Goal: Task Accomplishment & Management: Complete application form

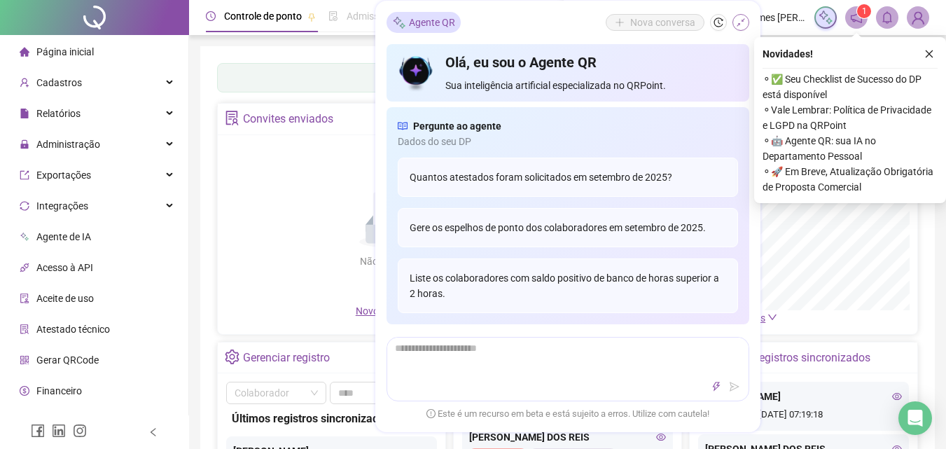
click at [740, 20] on icon "shrink" at bounding box center [741, 23] width 10 height 10
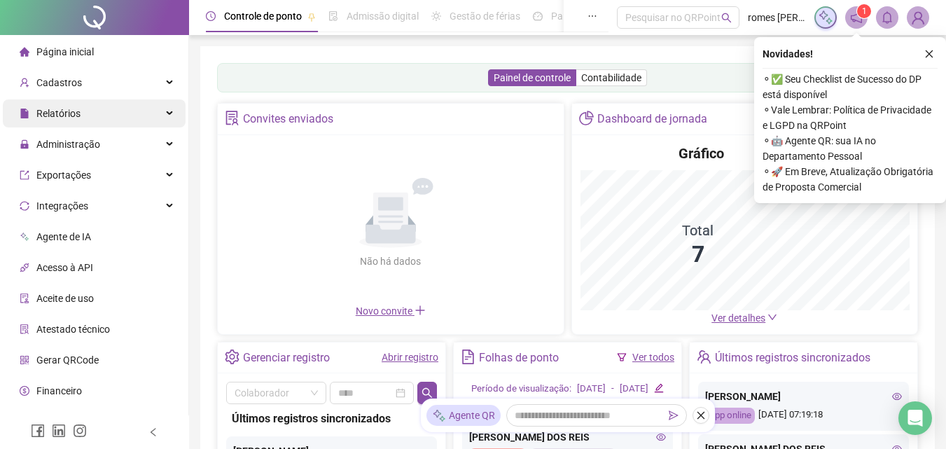
click at [69, 114] on span "Relatórios" at bounding box center [58, 113] width 44 height 11
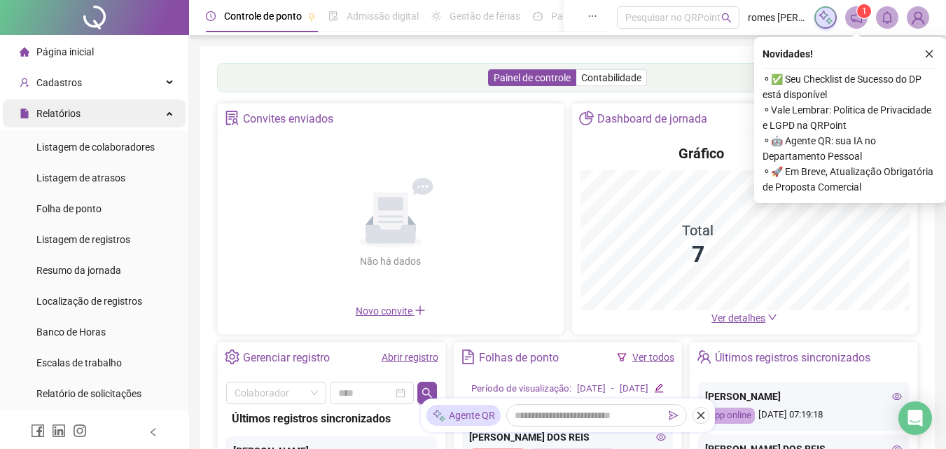
click at [69, 114] on span "Relatórios" at bounding box center [58, 113] width 44 height 11
click at [75, 113] on span "Relatórios" at bounding box center [58, 113] width 44 height 11
click at [39, 105] on span "Relatórios" at bounding box center [50, 113] width 61 height 28
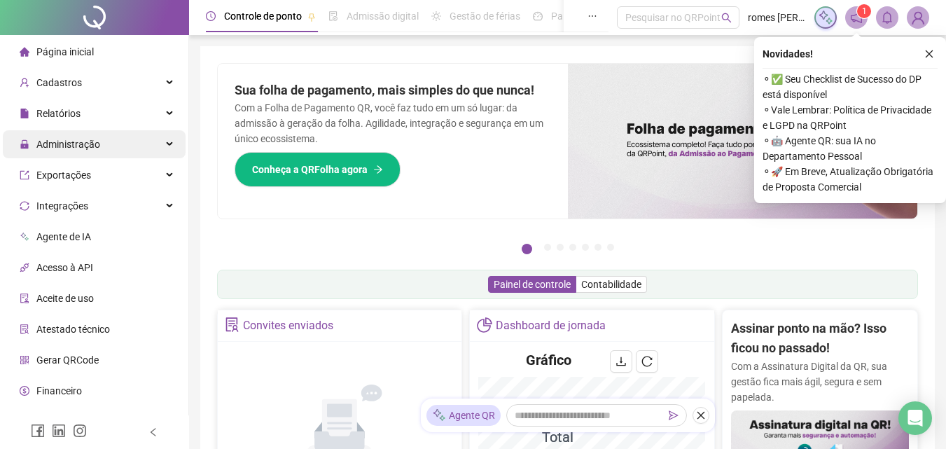
click at [134, 139] on div "Administração" at bounding box center [94, 144] width 183 height 28
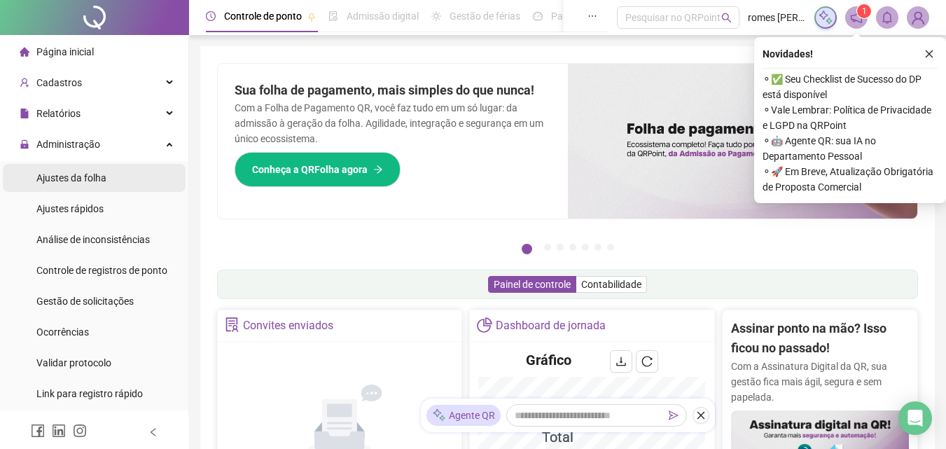
click at [80, 170] on div "Ajustes da folha" at bounding box center [71, 178] width 70 height 28
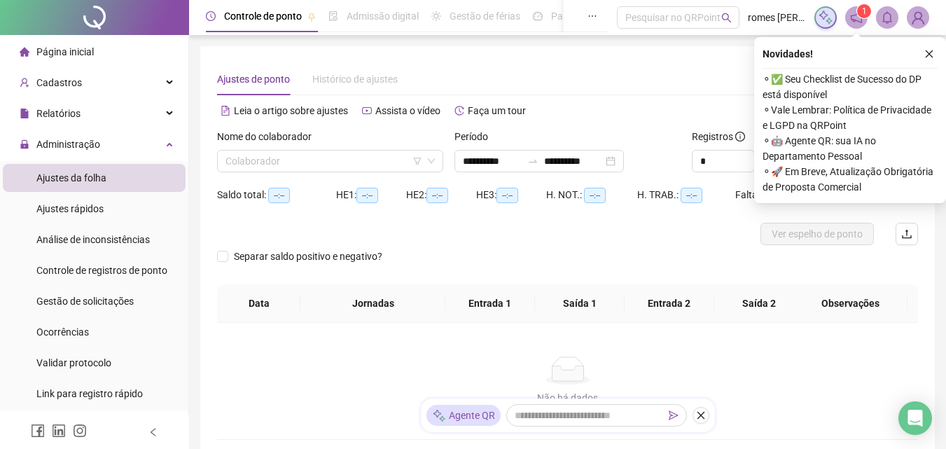
type input "**********"
drag, startPoint x: 344, startPoint y: 147, endPoint x: 348, endPoint y: 158, distance: 12.0
click at [345, 151] on div "Nome do colaborador Colaborador" at bounding box center [330, 150] width 226 height 43
click at [348, 158] on input "search" at bounding box center [324, 161] width 197 height 21
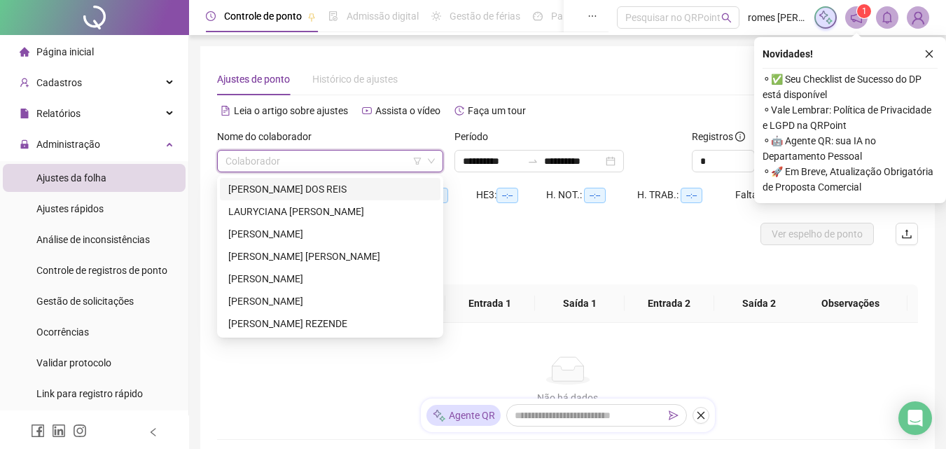
click at [342, 190] on div "[PERSON_NAME] DOS REIS" at bounding box center [330, 188] width 204 height 15
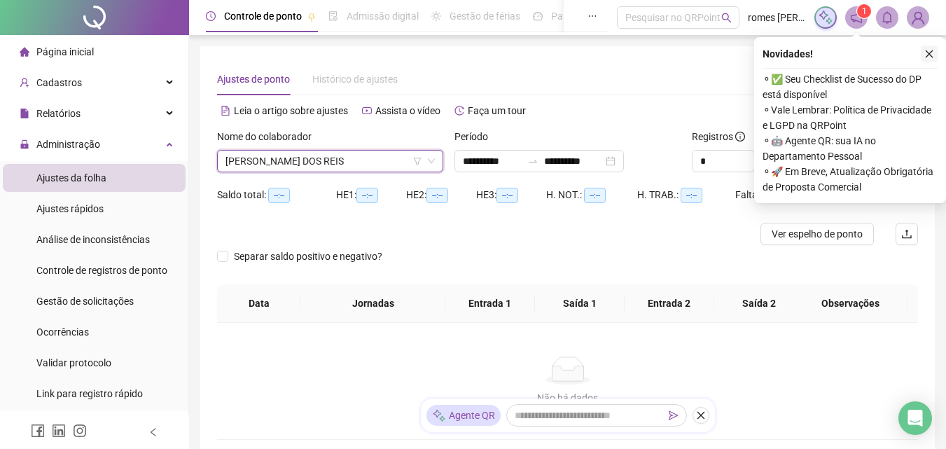
click at [929, 55] on icon "close" at bounding box center [929, 54] width 10 height 10
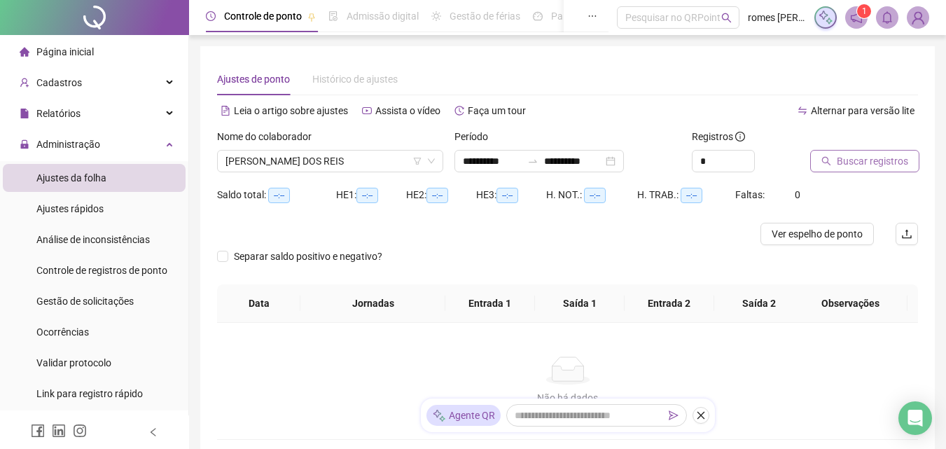
click at [848, 155] on span "Buscar registros" at bounding box center [872, 160] width 71 height 15
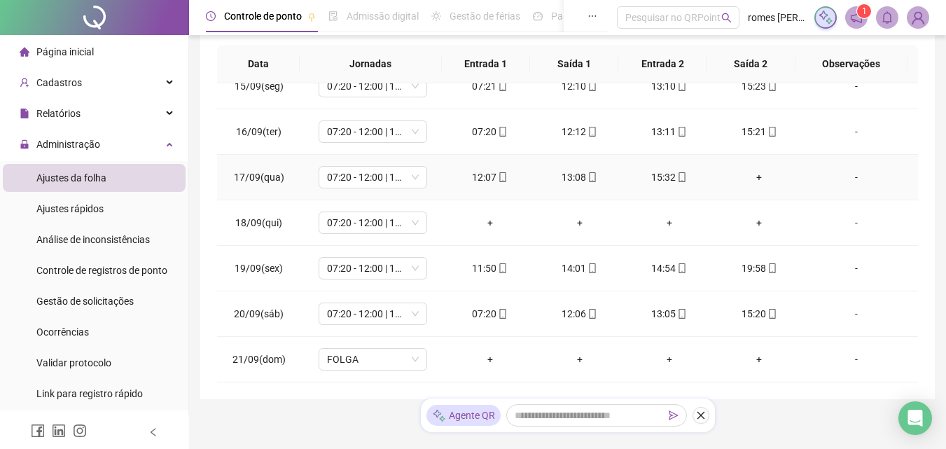
scroll to position [280, 0]
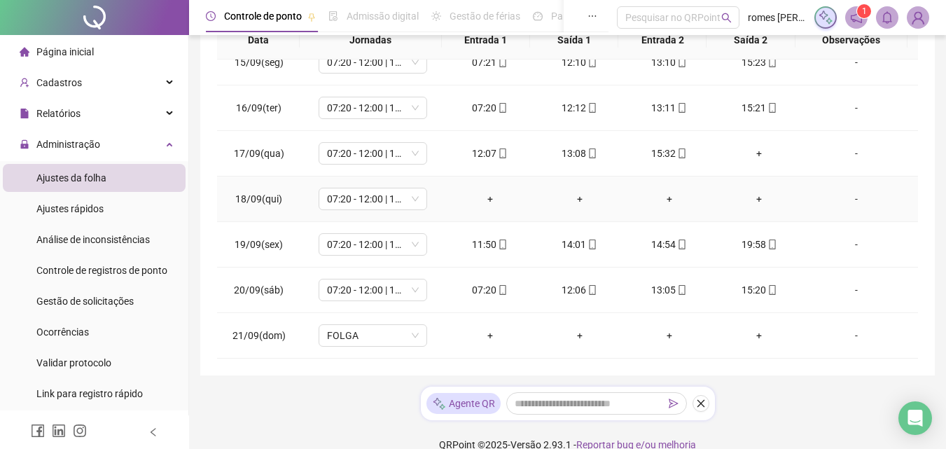
click at [852, 200] on div "-" at bounding box center [856, 198] width 83 height 15
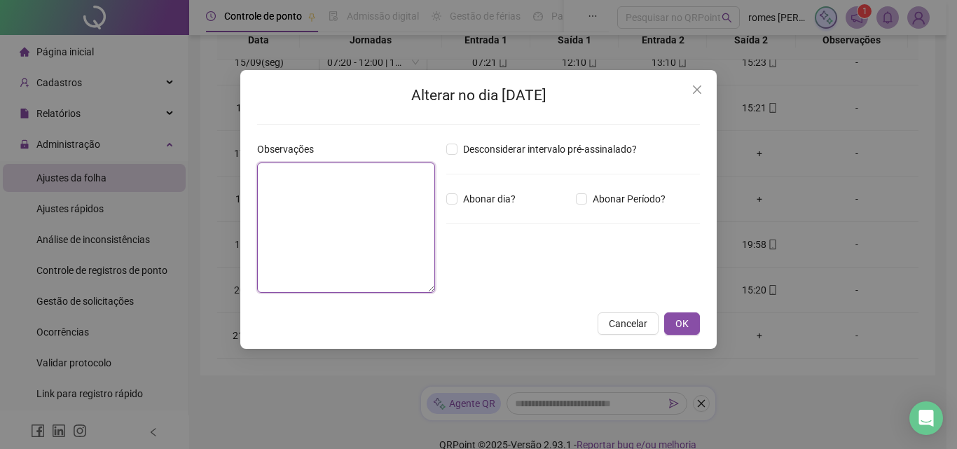
click at [417, 197] on textarea at bounding box center [346, 227] width 178 height 130
type textarea "********"
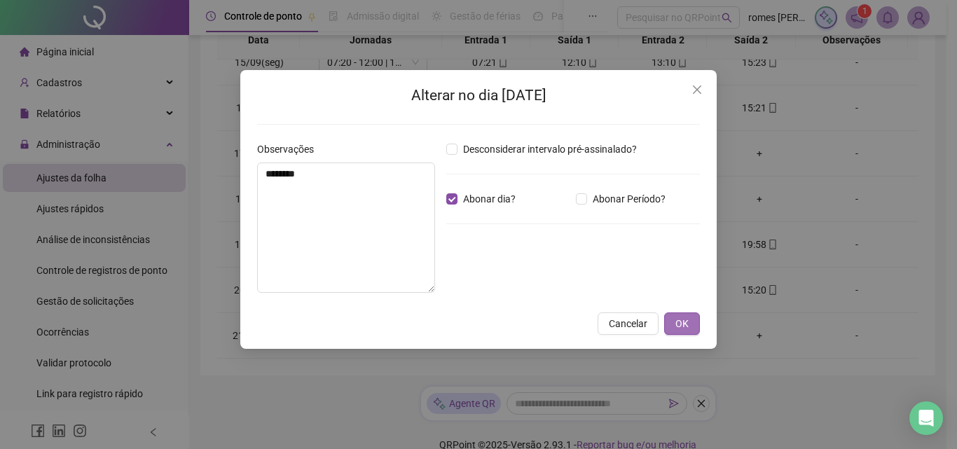
click at [686, 317] on span "OK" at bounding box center [681, 323] width 13 height 15
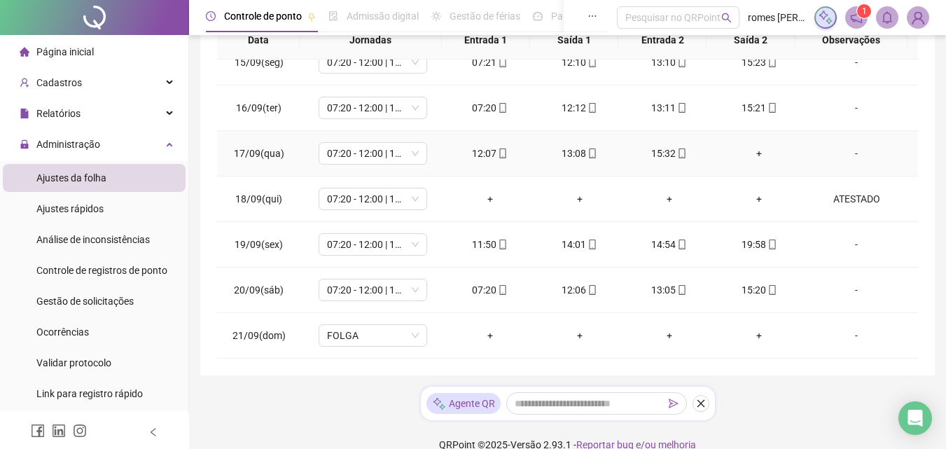
click at [752, 154] on div "+" at bounding box center [759, 153] width 67 height 15
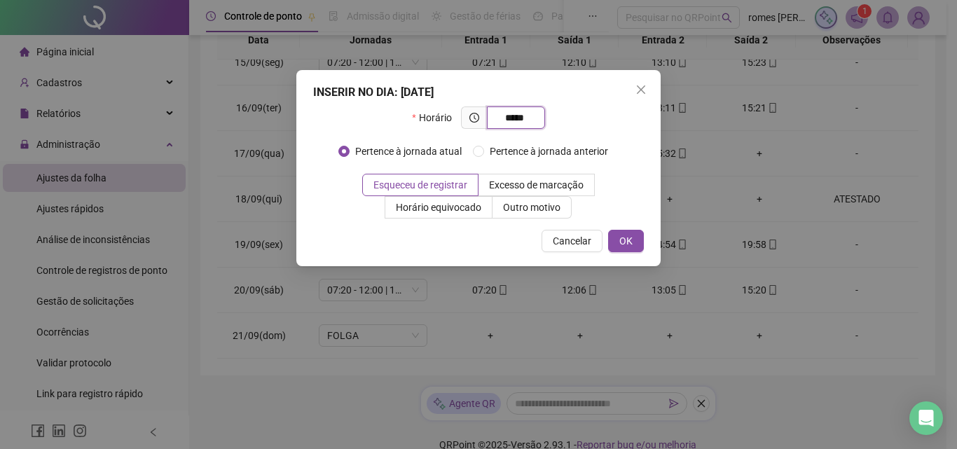
type input "*****"
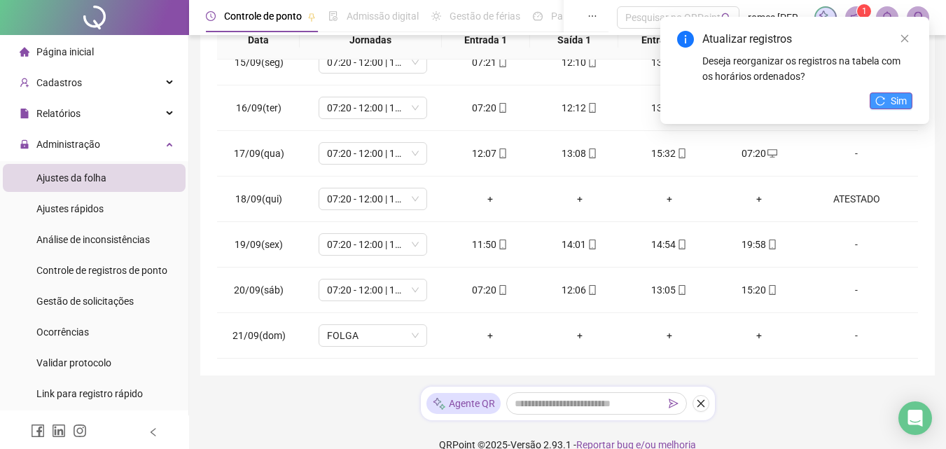
click at [885, 106] on button "Sim" at bounding box center [891, 100] width 43 height 17
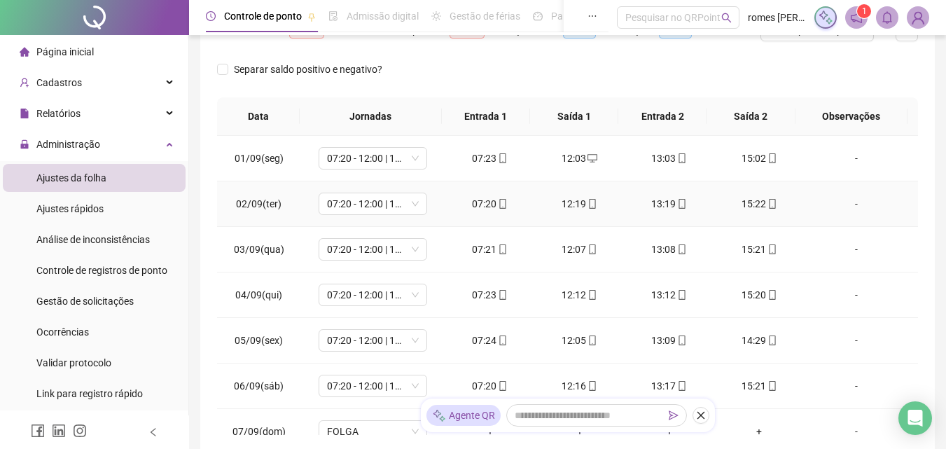
scroll to position [0, 0]
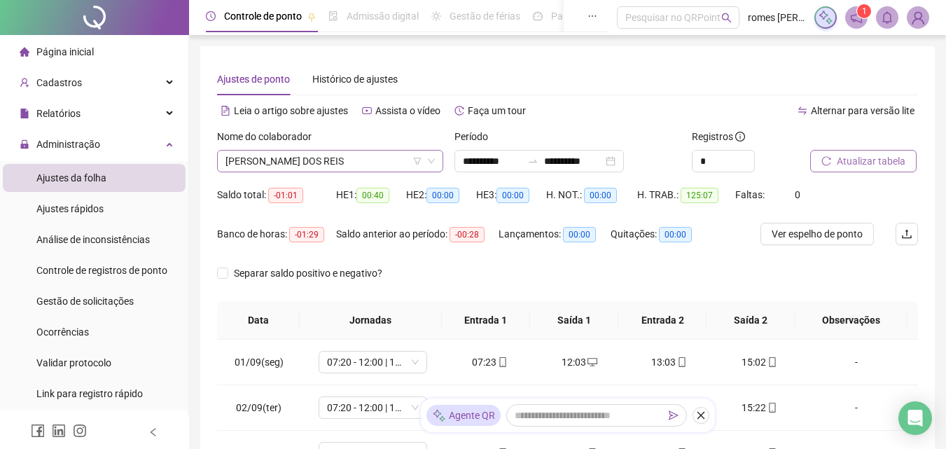
click at [349, 159] on span "[PERSON_NAME] DOS REIS" at bounding box center [330, 161] width 209 height 21
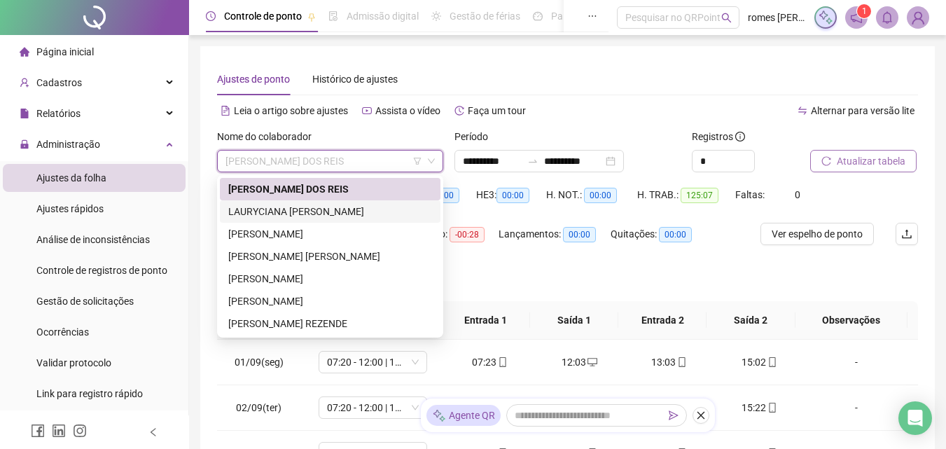
click at [339, 209] on div "LAURYCIANA [PERSON_NAME]" at bounding box center [330, 211] width 204 height 15
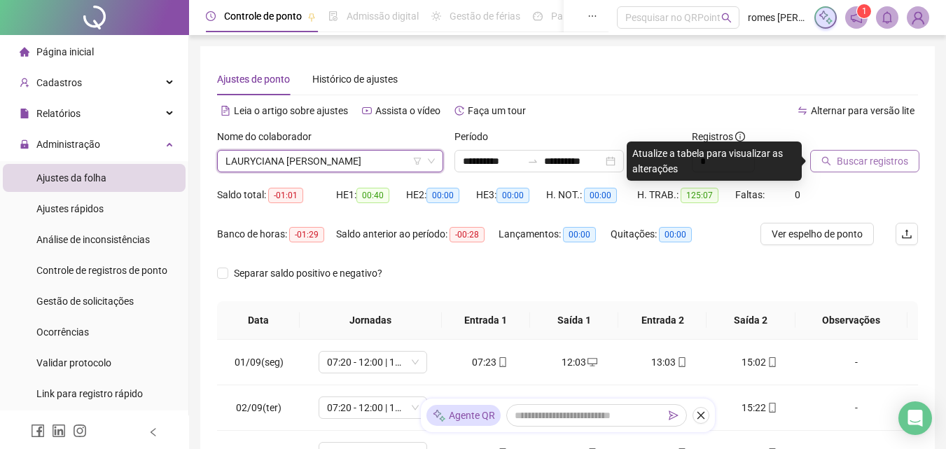
click at [878, 161] on span "Buscar registros" at bounding box center [872, 160] width 71 height 15
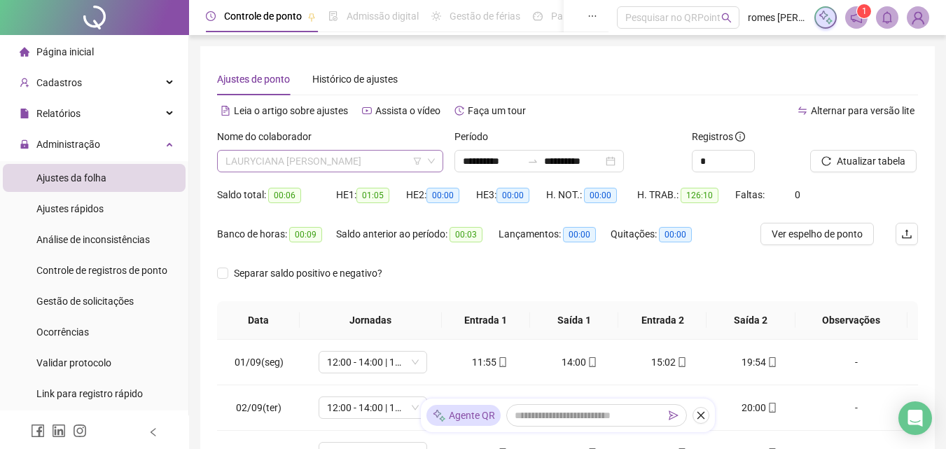
click at [345, 159] on span "LAURYCIANA [PERSON_NAME]" at bounding box center [330, 161] width 209 height 21
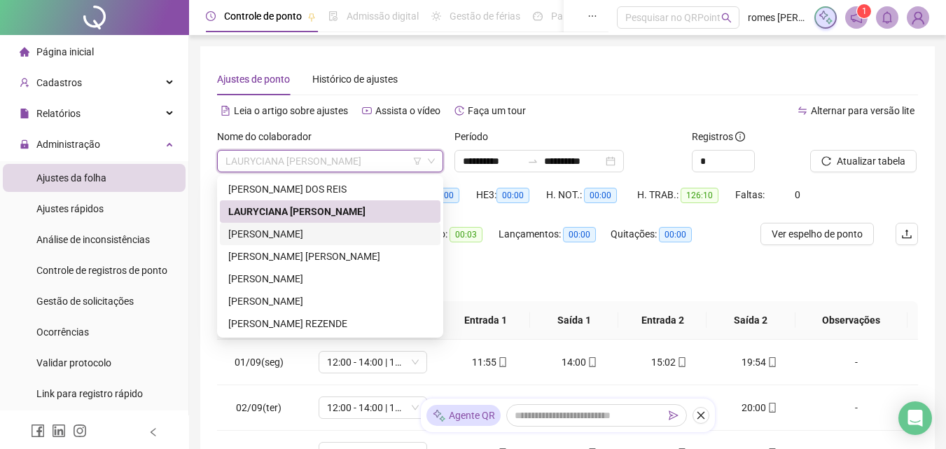
click at [332, 232] on div "[PERSON_NAME]" at bounding box center [330, 233] width 204 height 15
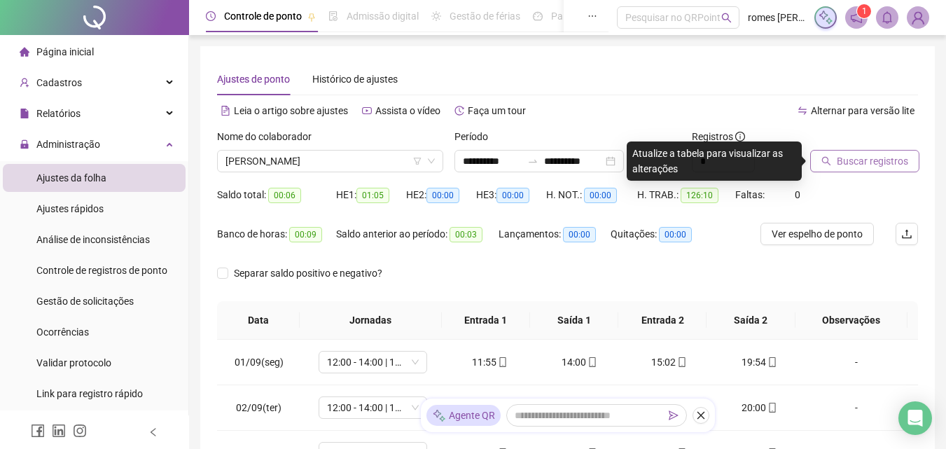
click at [874, 157] on span "Buscar registros" at bounding box center [872, 160] width 71 height 15
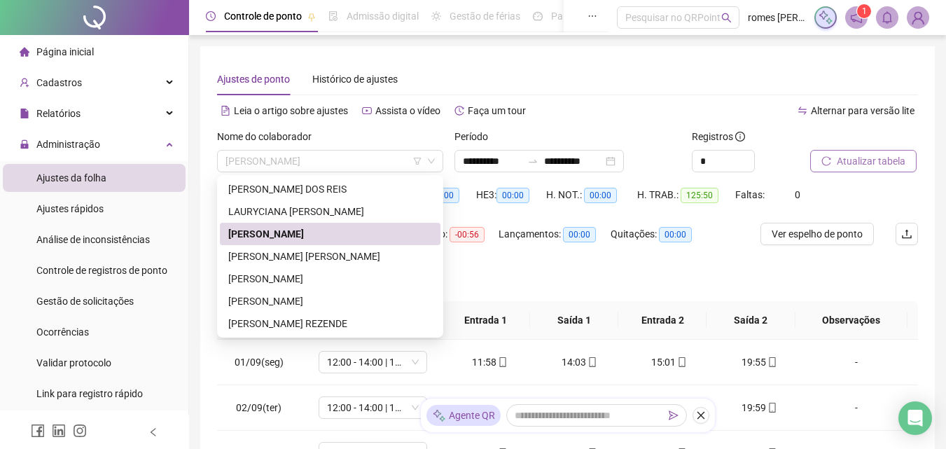
click at [333, 152] on span "[PERSON_NAME]" at bounding box center [330, 161] width 209 height 21
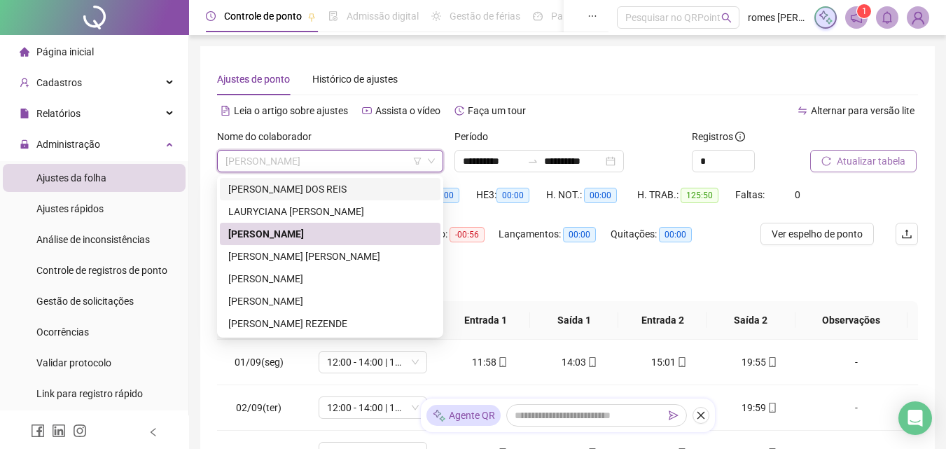
click at [339, 130] on div "Nome do colaborador" at bounding box center [330, 139] width 226 height 21
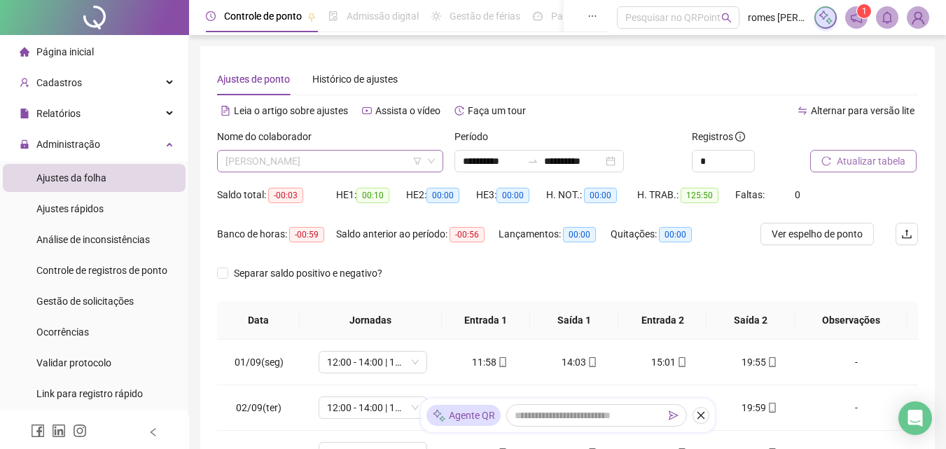
click at [375, 158] on span "[PERSON_NAME]" at bounding box center [330, 161] width 209 height 21
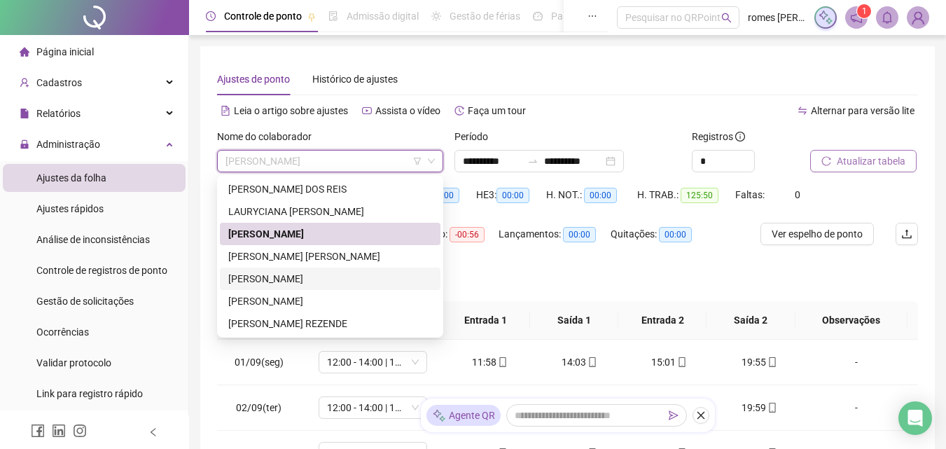
click at [356, 283] on div "[PERSON_NAME]" at bounding box center [330, 278] width 204 height 15
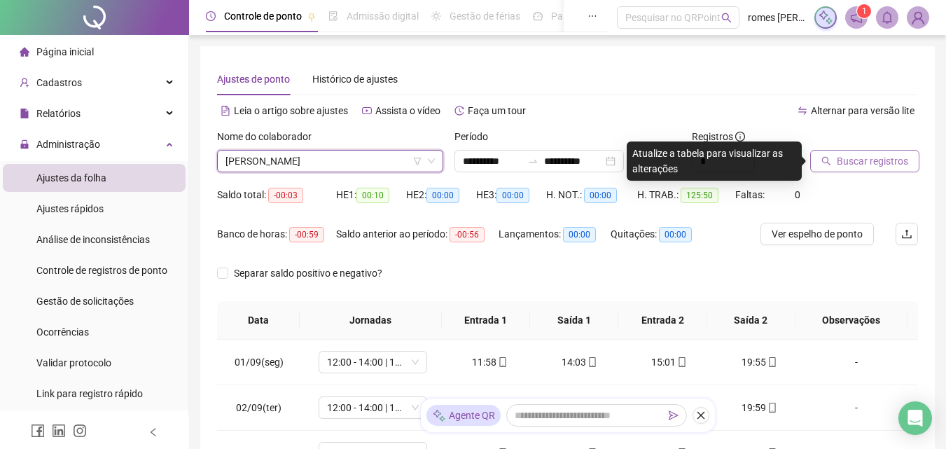
click at [835, 162] on button "Buscar registros" at bounding box center [864, 161] width 109 height 22
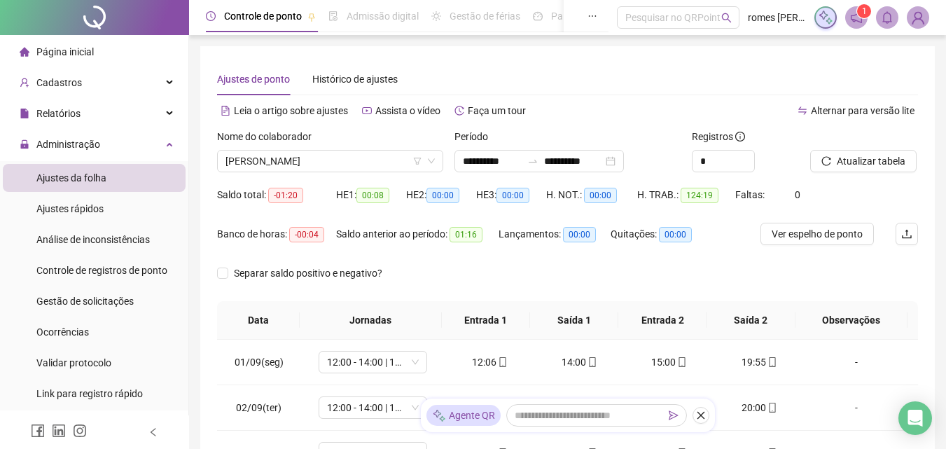
click at [393, 176] on div "Nome do colaborador [PERSON_NAME]" at bounding box center [330, 156] width 237 height 55
click at [389, 166] on span "[PERSON_NAME]" at bounding box center [330, 161] width 209 height 21
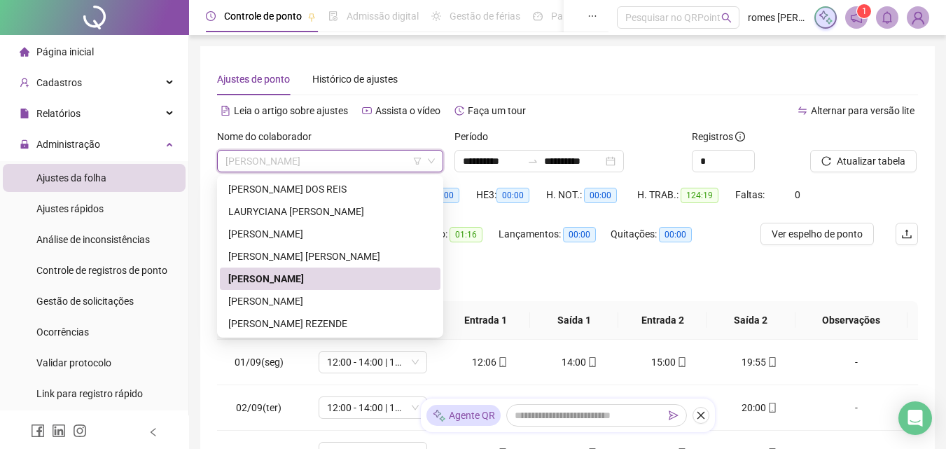
click at [514, 268] on div "Separar saldo positivo e negativo?" at bounding box center [567, 281] width 701 height 39
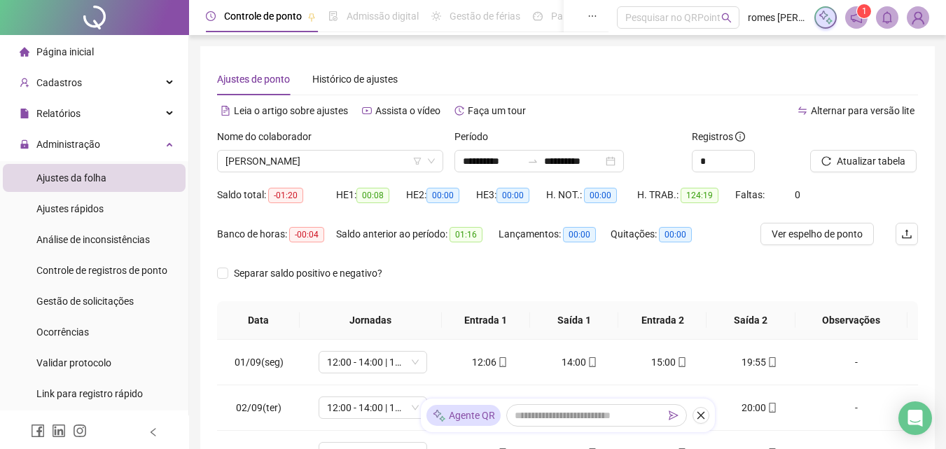
click at [221, 148] on div "Nome do colaborador" at bounding box center [330, 139] width 226 height 21
click at [230, 154] on span "[PERSON_NAME]" at bounding box center [330, 161] width 209 height 21
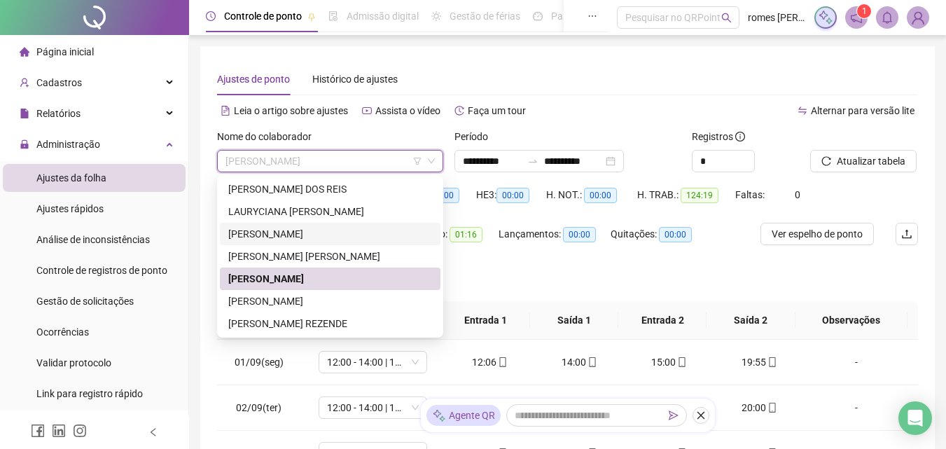
click at [256, 233] on div "[PERSON_NAME]" at bounding box center [330, 233] width 204 height 15
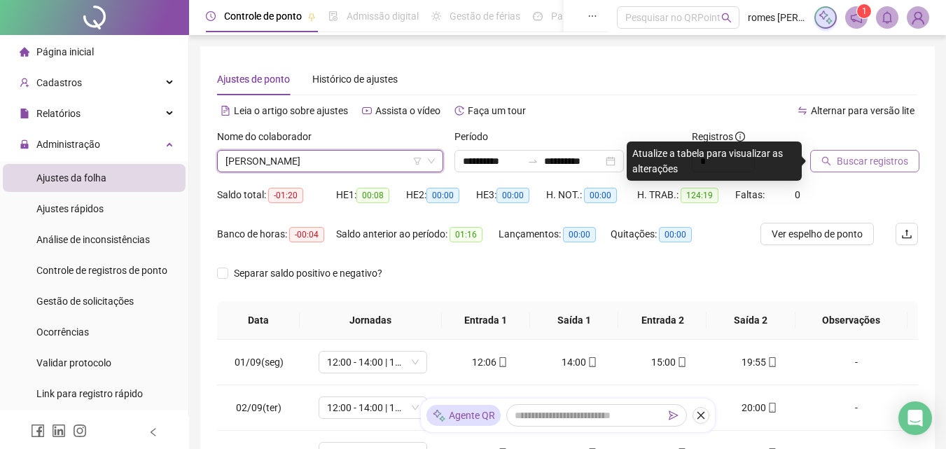
click at [830, 168] on button "Buscar registros" at bounding box center [864, 161] width 109 height 22
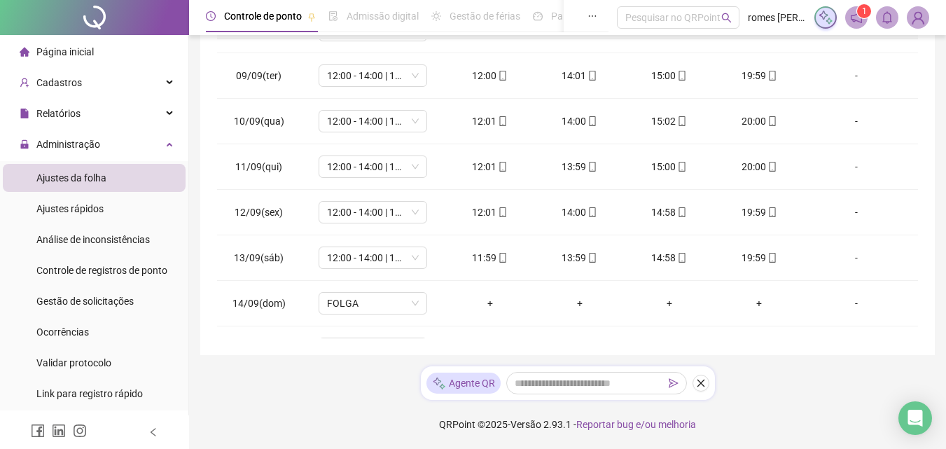
scroll to position [657, 0]
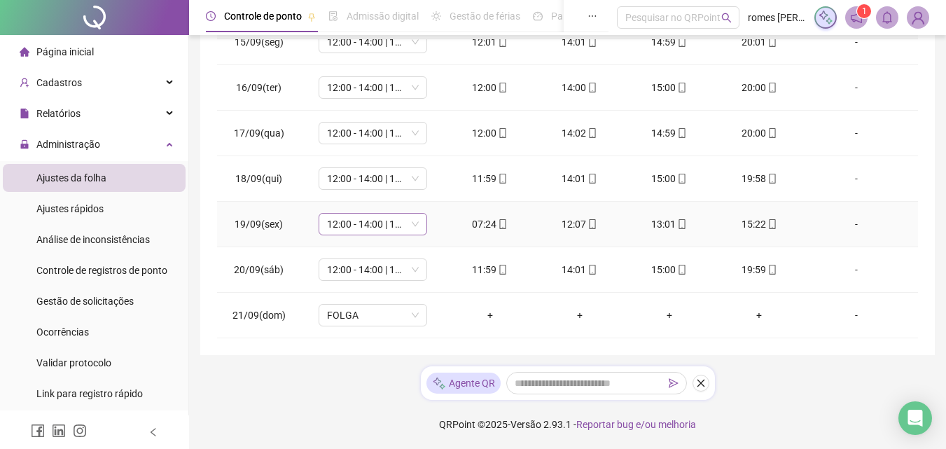
click at [377, 230] on span "12:00 - 14:00 | 15:00 - 20:00" at bounding box center [373, 224] width 92 height 21
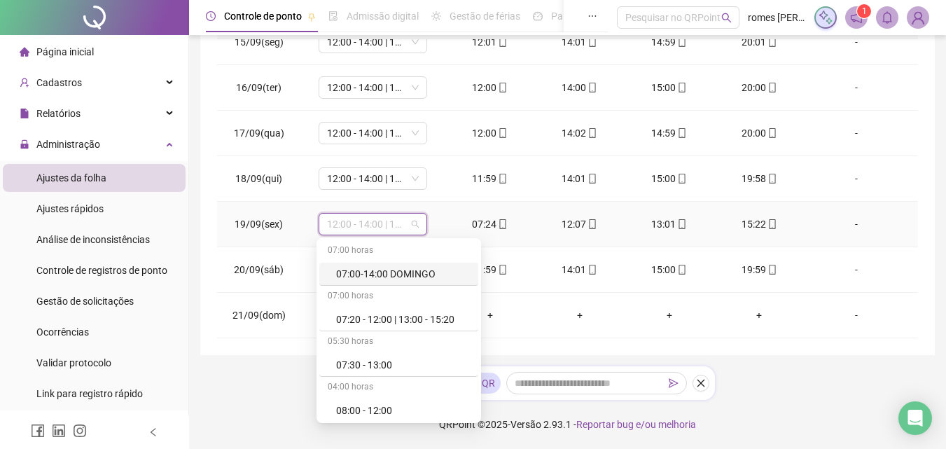
scroll to position [70, 0]
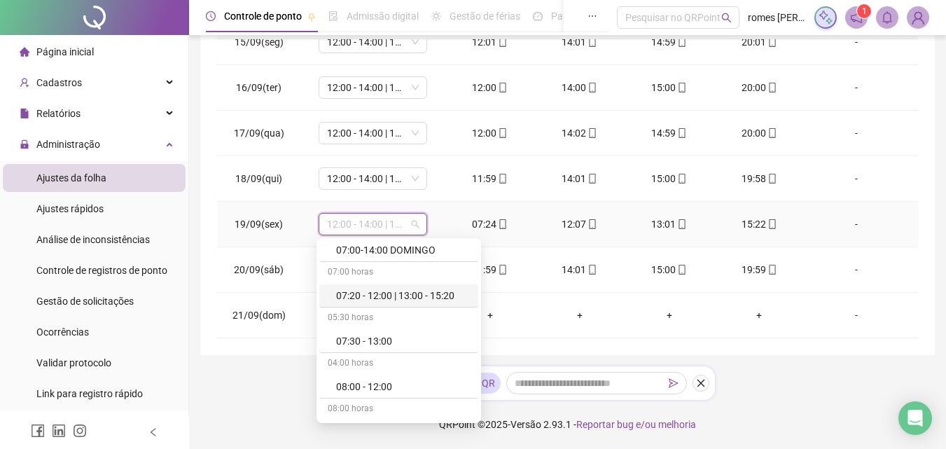
click at [382, 297] on div "07:20 - 12:00 | 13:00 - 15:20" at bounding box center [403, 295] width 134 height 15
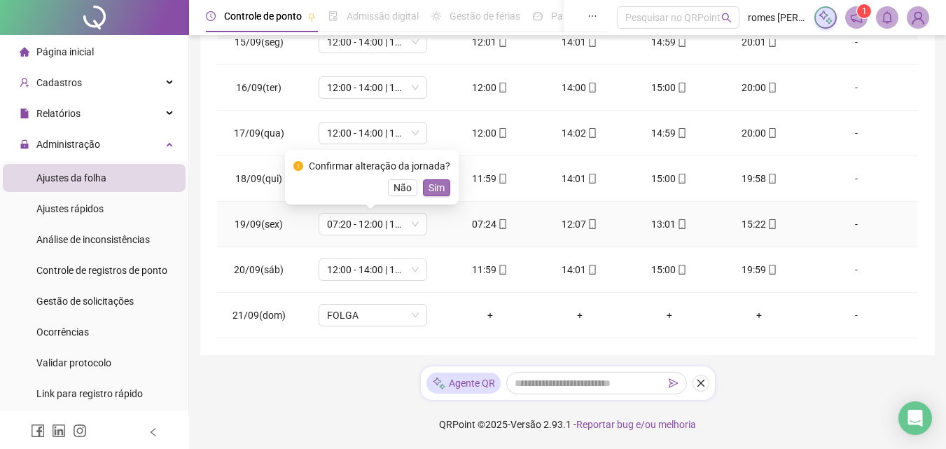
click at [436, 192] on span "Sim" at bounding box center [437, 187] width 16 height 15
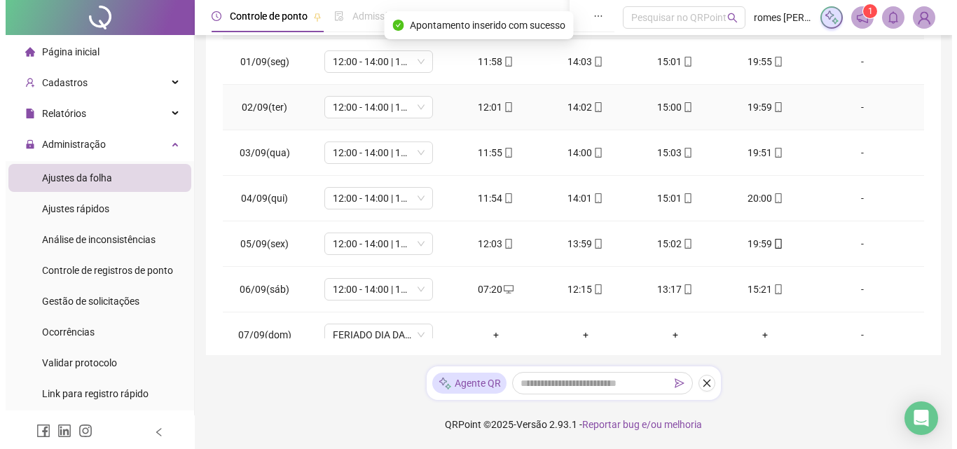
scroll to position [0, 0]
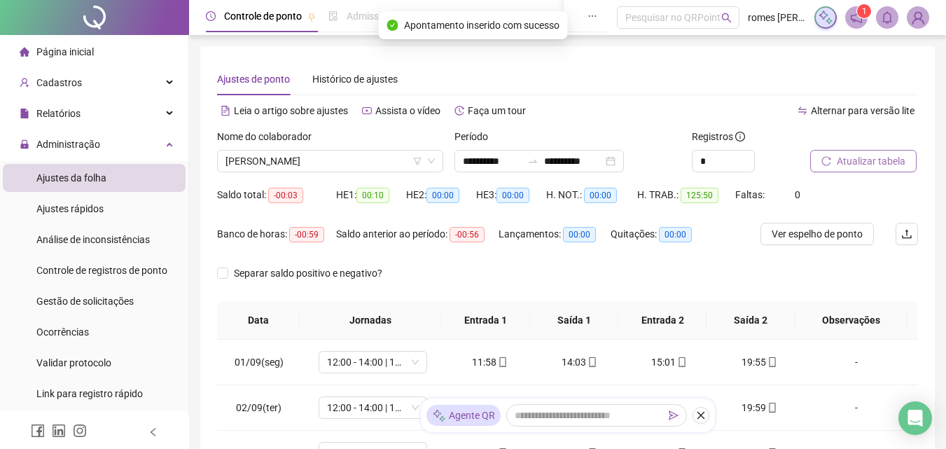
click at [827, 163] on icon "reload" at bounding box center [827, 161] width 10 height 10
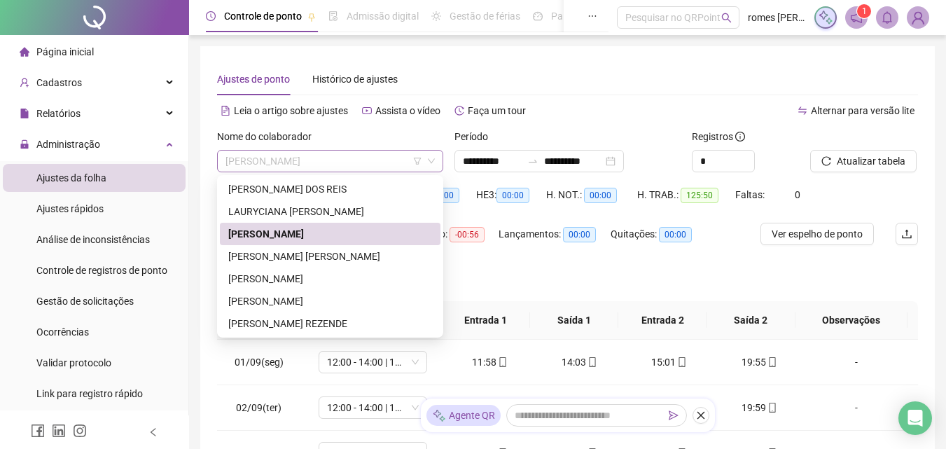
click at [289, 161] on span "[PERSON_NAME]" at bounding box center [330, 161] width 209 height 21
click at [289, 190] on div "[PERSON_NAME] DOS REIS" at bounding box center [330, 188] width 204 height 15
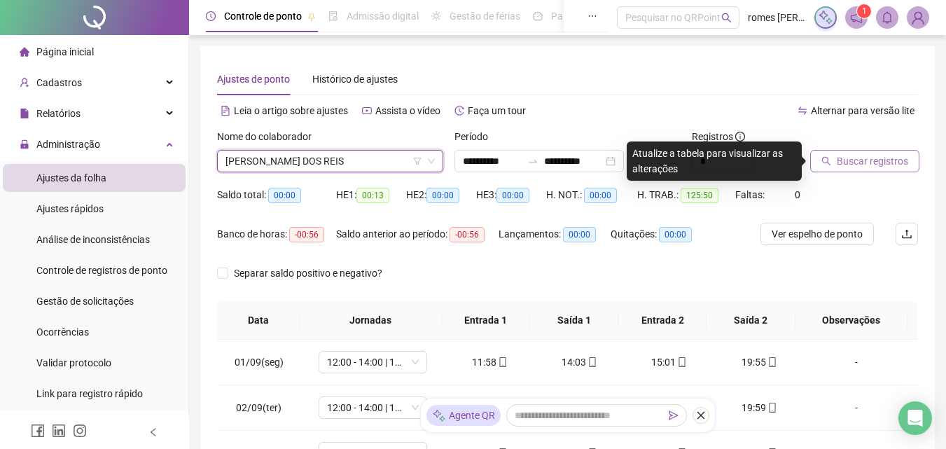
click at [843, 165] on span "Buscar registros" at bounding box center [872, 160] width 71 height 15
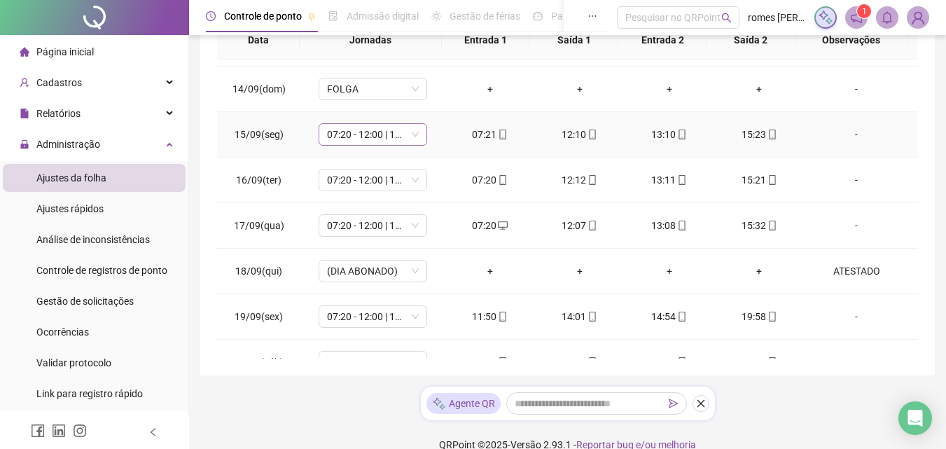
scroll to position [657, 0]
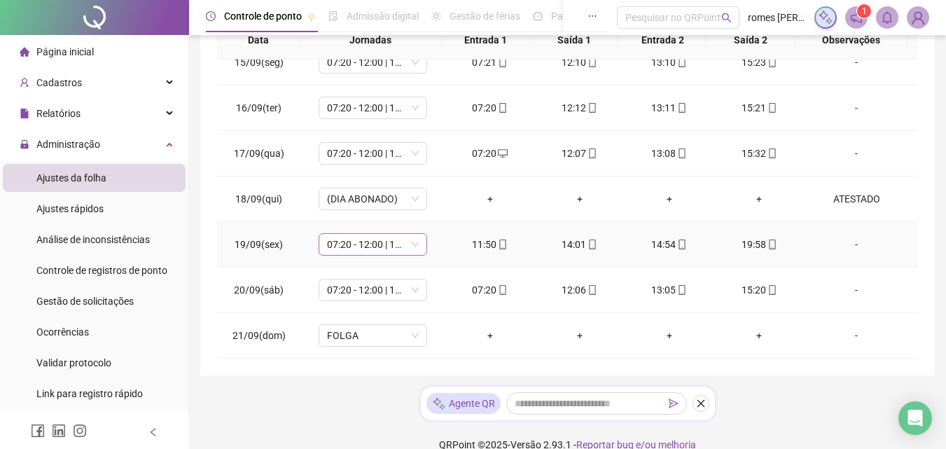
click at [359, 251] on span "07:20 - 12:00 | 13:00 - 15:20" at bounding box center [373, 244] width 92 height 21
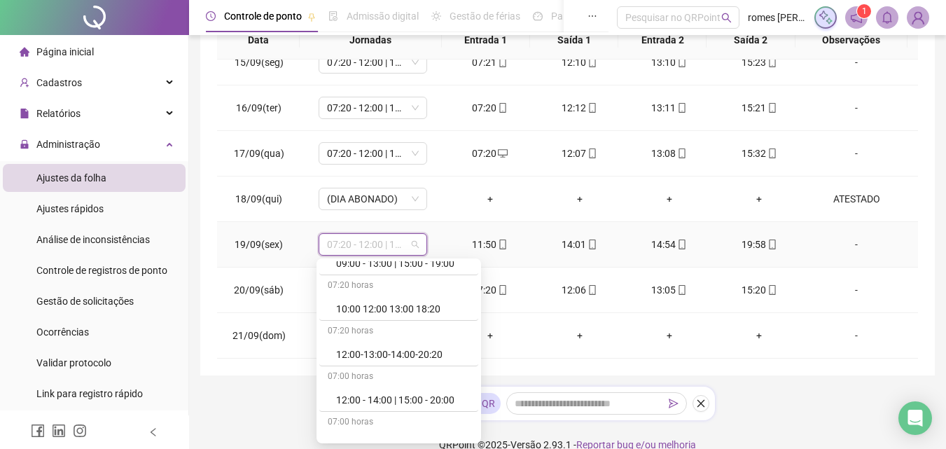
scroll to position [420, 0]
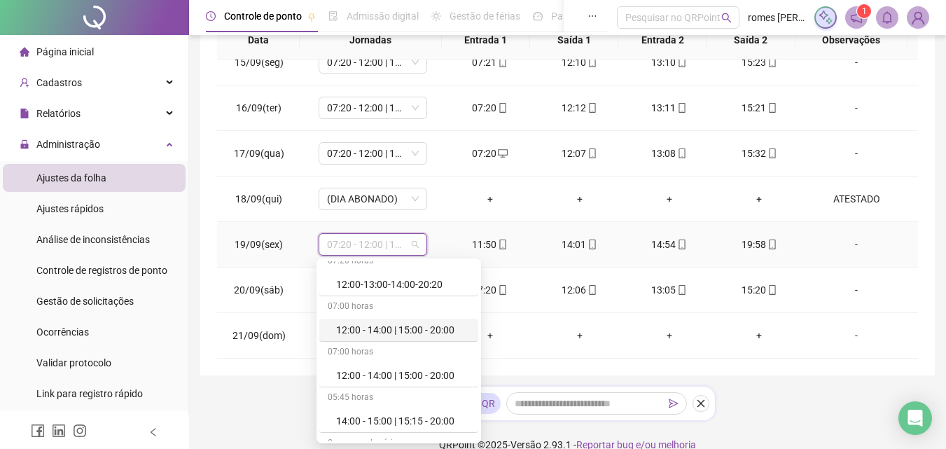
click at [408, 331] on div "12:00 - 14:00 | 15:00 - 20:00" at bounding box center [403, 329] width 134 height 15
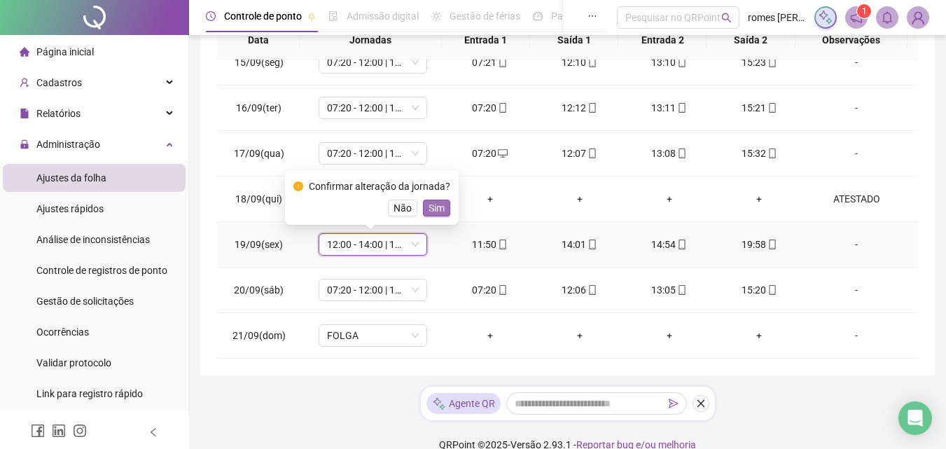
click at [438, 202] on span "Sim" at bounding box center [437, 207] width 16 height 15
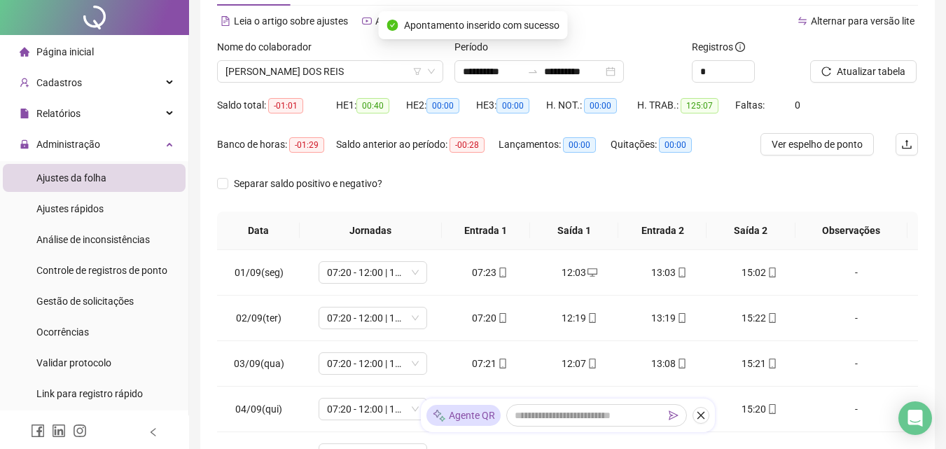
scroll to position [0, 0]
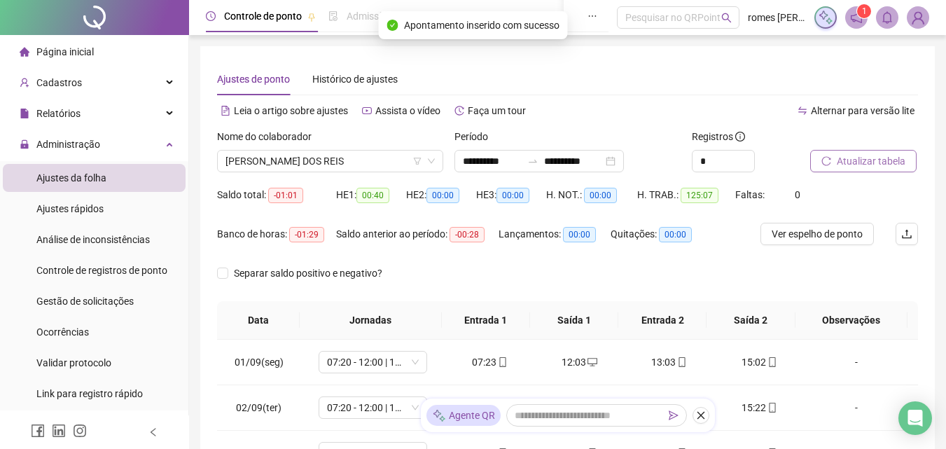
click at [887, 158] on span "Atualizar tabela" at bounding box center [871, 160] width 69 height 15
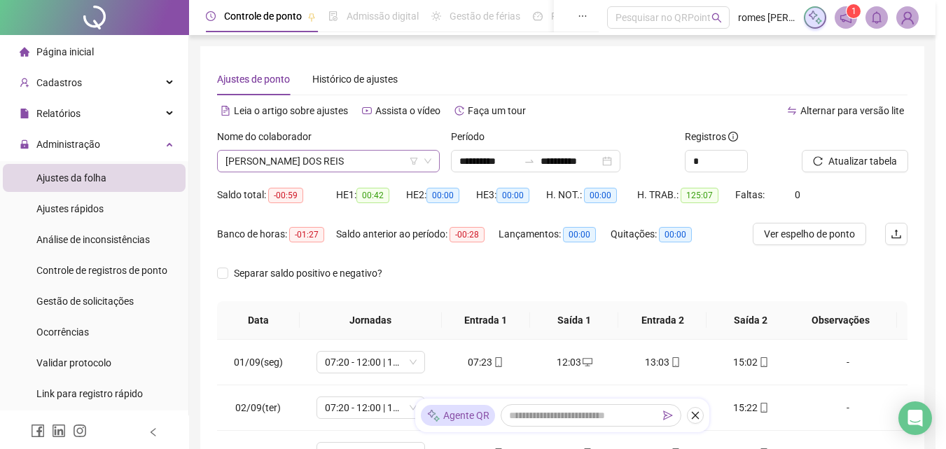
click at [315, 162] on span "[PERSON_NAME] DOS REIS" at bounding box center [329, 161] width 206 height 21
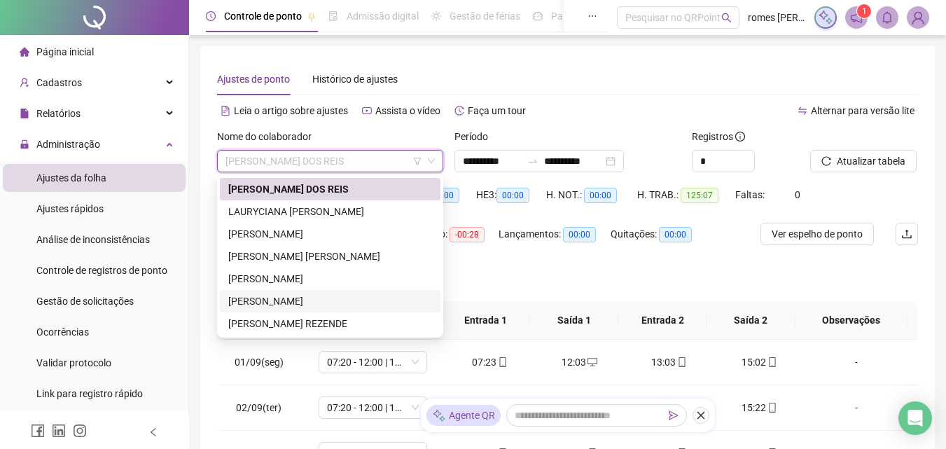
click at [306, 293] on div "[PERSON_NAME]" at bounding box center [330, 300] width 204 height 15
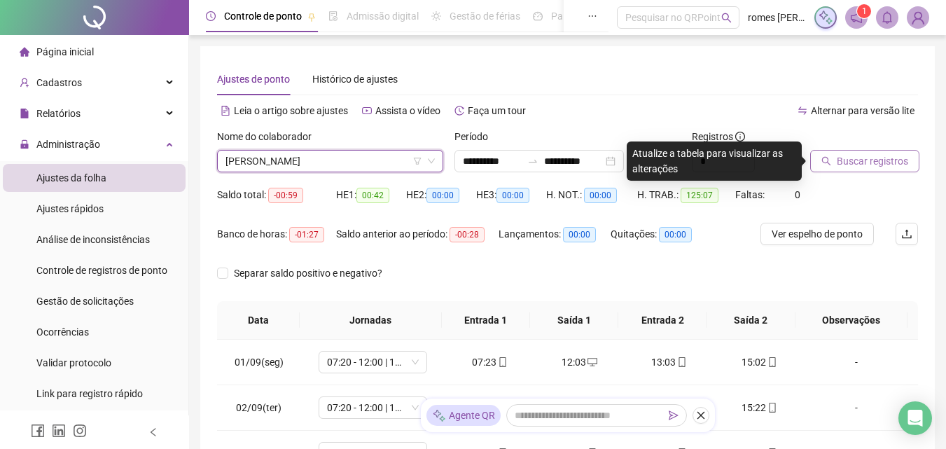
drag, startPoint x: 865, startPoint y: 141, endPoint x: 865, endPoint y: 165, distance: 23.1
click at [866, 155] on div "Buscar registros" at bounding box center [846, 150] width 73 height 43
click at [864, 169] on button "Buscar registros" at bounding box center [864, 161] width 109 height 22
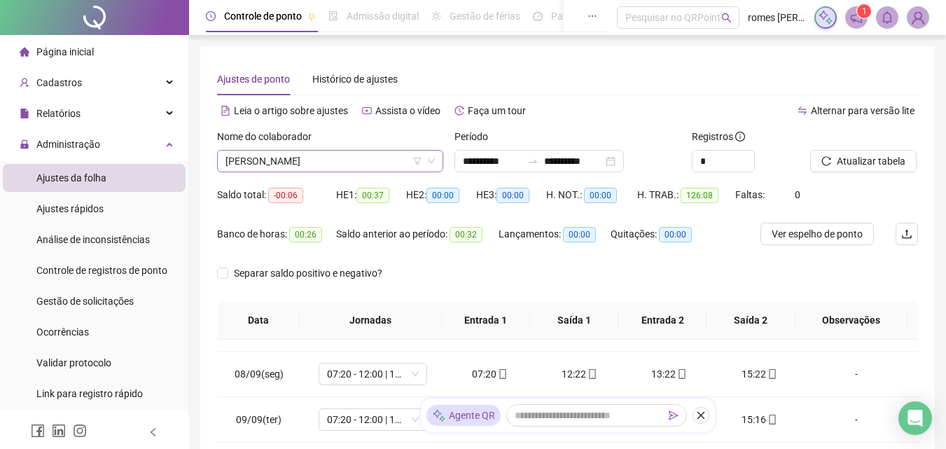
click at [312, 161] on span "[PERSON_NAME]" at bounding box center [330, 161] width 209 height 21
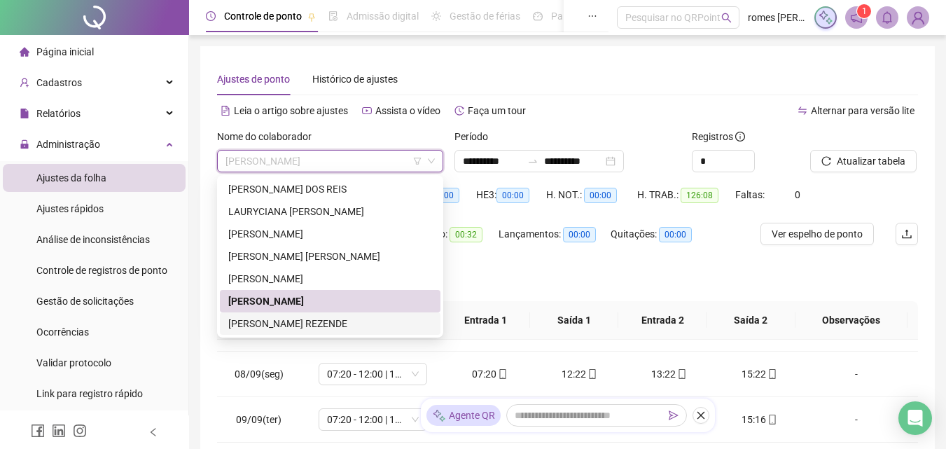
click at [321, 324] on div "[PERSON_NAME] REZENDE" at bounding box center [330, 323] width 204 height 15
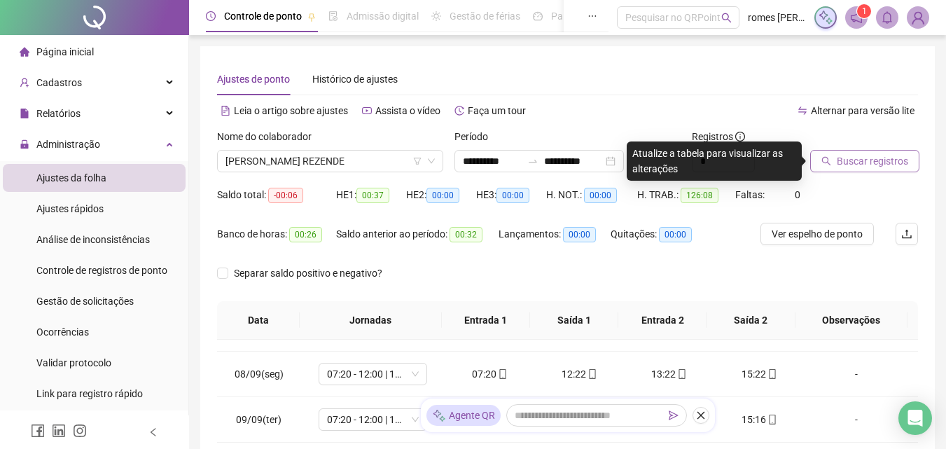
click at [824, 158] on icon "search" at bounding box center [827, 161] width 10 height 10
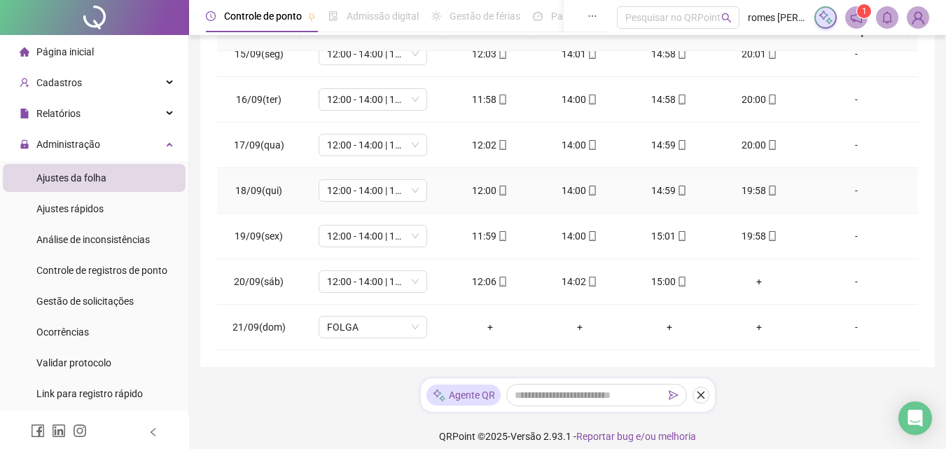
scroll to position [300, 0]
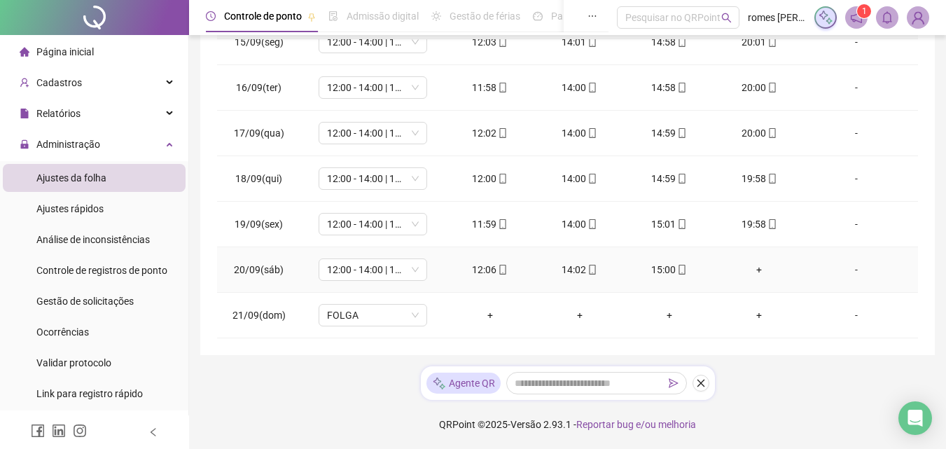
click at [751, 266] on div "+" at bounding box center [759, 269] width 67 height 15
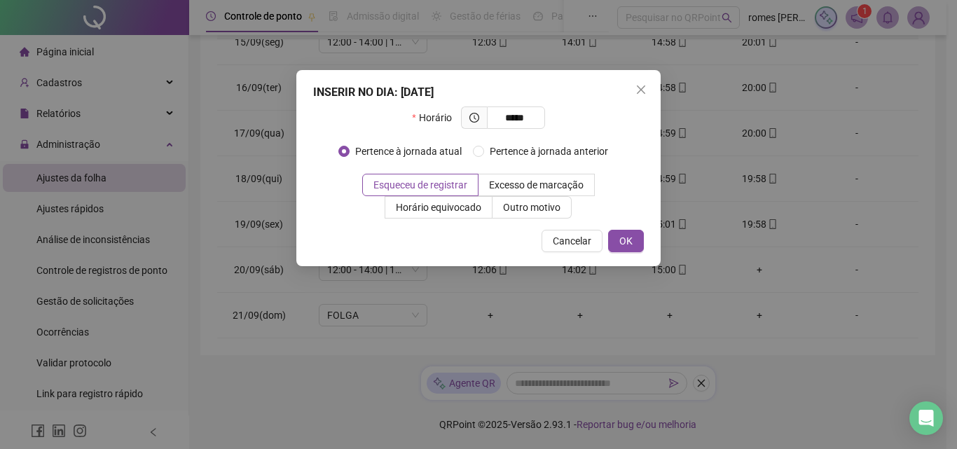
type input "*****"
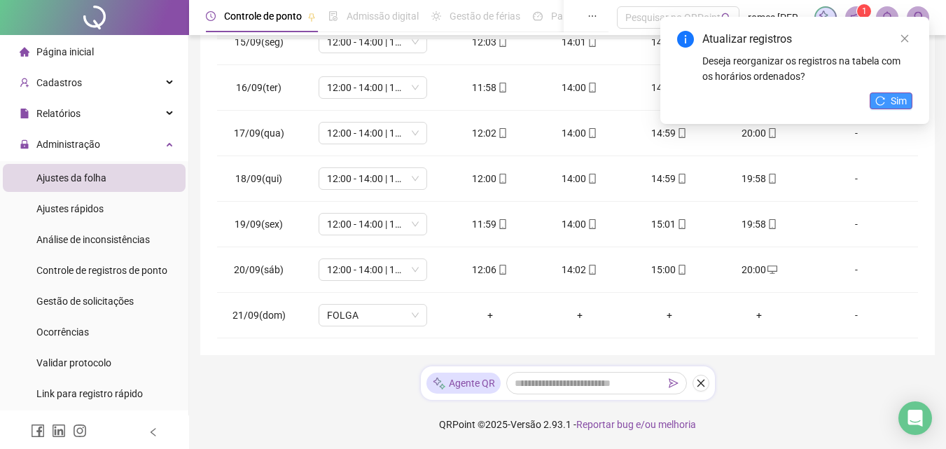
click at [895, 104] on span "Sim" at bounding box center [899, 100] width 16 height 15
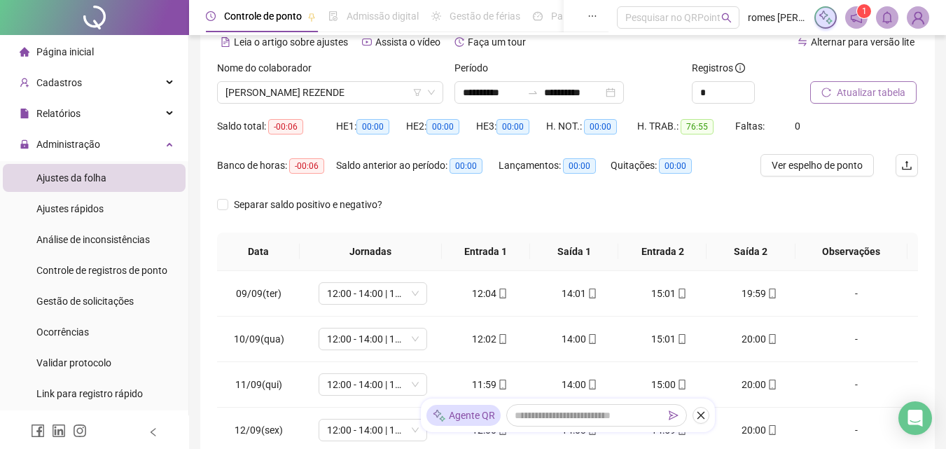
scroll to position [20, 0]
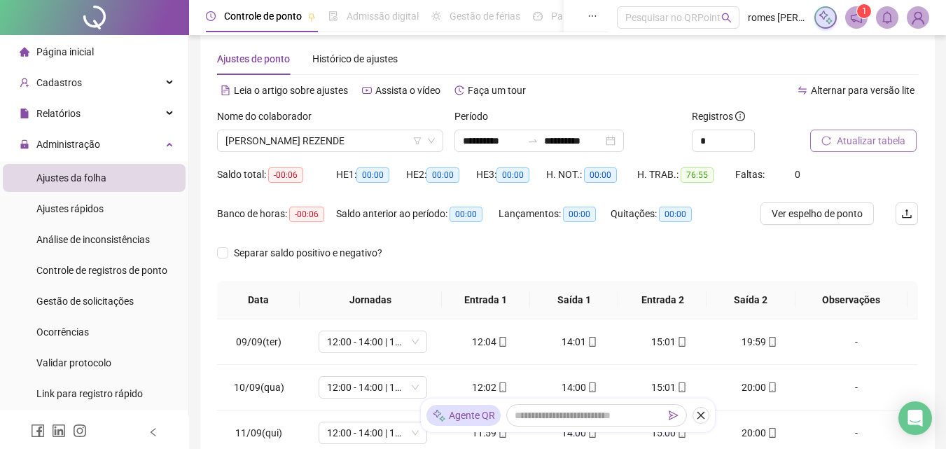
click at [853, 135] on span "Atualizar tabela" at bounding box center [871, 140] width 69 height 15
click at [377, 141] on span "[PERSON_NAME] REZENDE" at bounding box center [330, 140] width 209 height 21
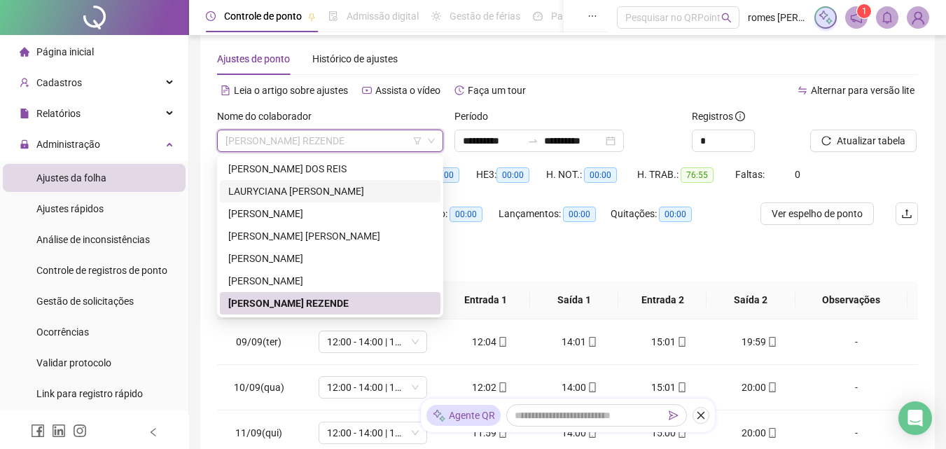
click at [351, 195] on div "LAURYCIANA [PERSON_NAME]" at bounding box center [330, 190] width 204 height 15
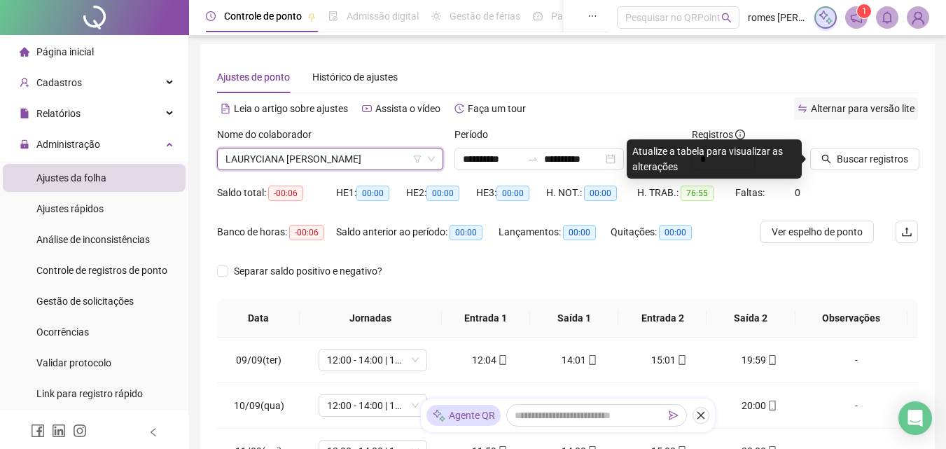
scroll to position [0, 0]
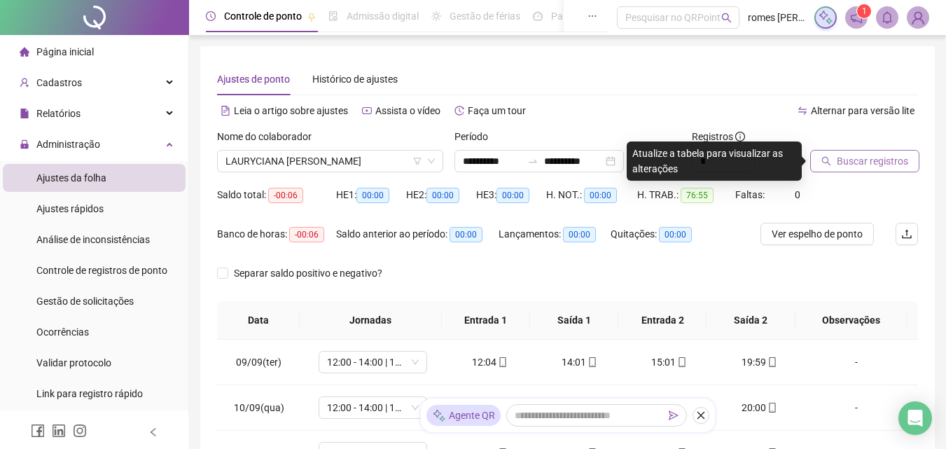
click at [852, 158] on span "Buscar registros" at bounding box center [872, 160] width 71 height 15
